Goal: Browse casually

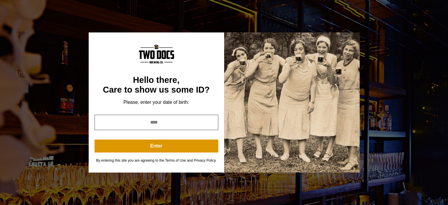
click at [129, 123] on input "year" at bounding box center [156, 121] width 124 height 15
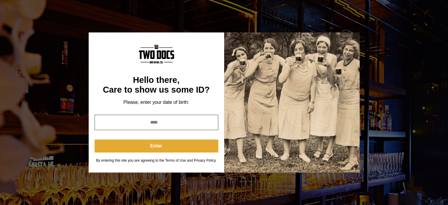
type input "****"
click at [146, 146] on button "Enter" at bounding box center [156, 145] width 124 height 13
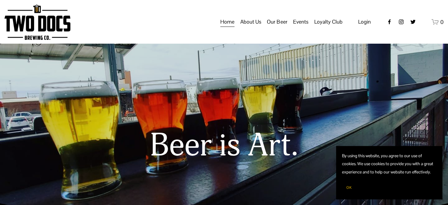
click at [46, 19] on img at bounding box center [37, 22] width 66 height 36
